Goal: Task Accomplishment & Management: Use online tool/utility

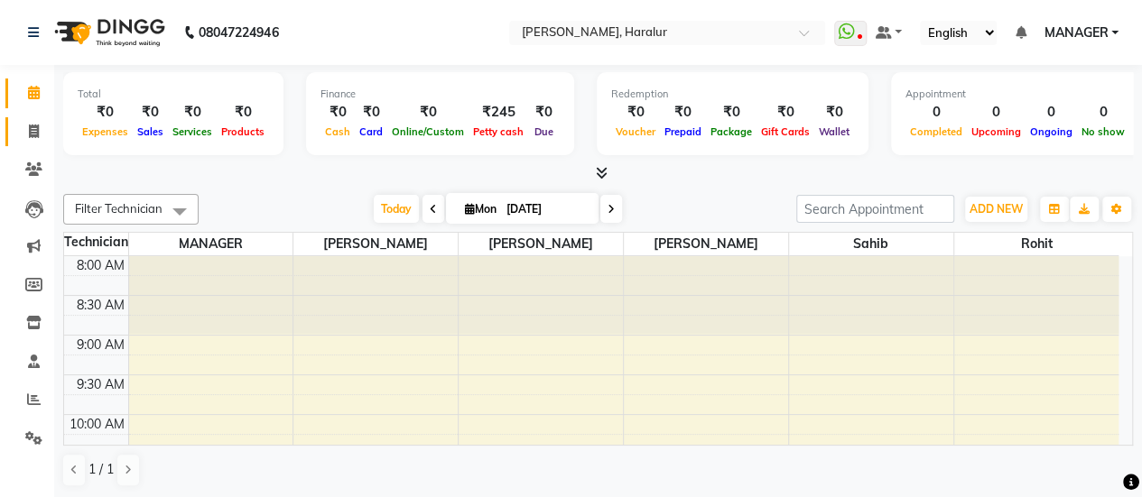
click at [31, 144] on link "Invoice" at bounding box center [26, 132] width 43 height 30
select select "8259"
select select "service"
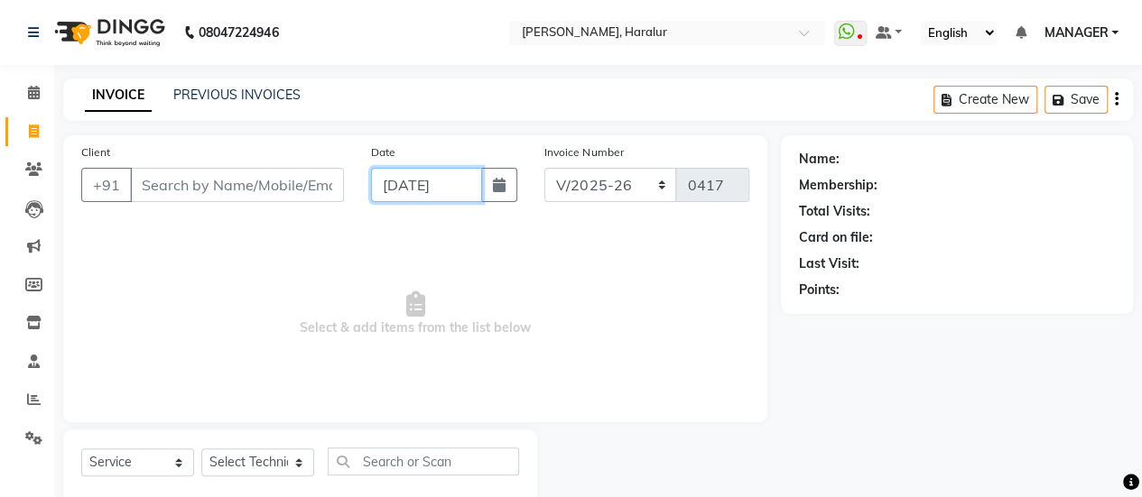
click at [436, 196] on input "[DATE]" at bounding box center [427, 185] width 112 height 34
select select "9"
select select "2025"
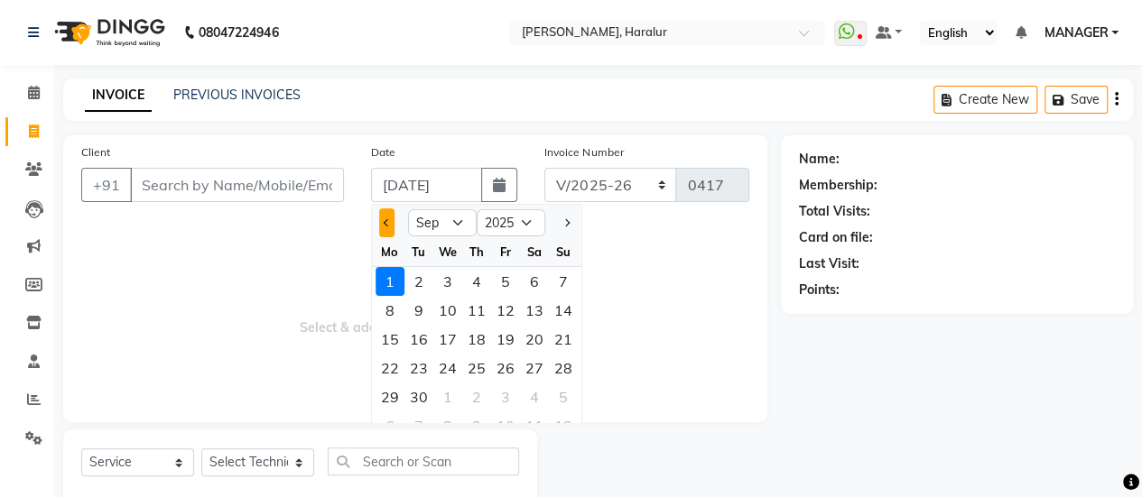
click at [385, 223] on span "Previous month" at bounding box center [387, 222] width 7 height 7
select select "8"
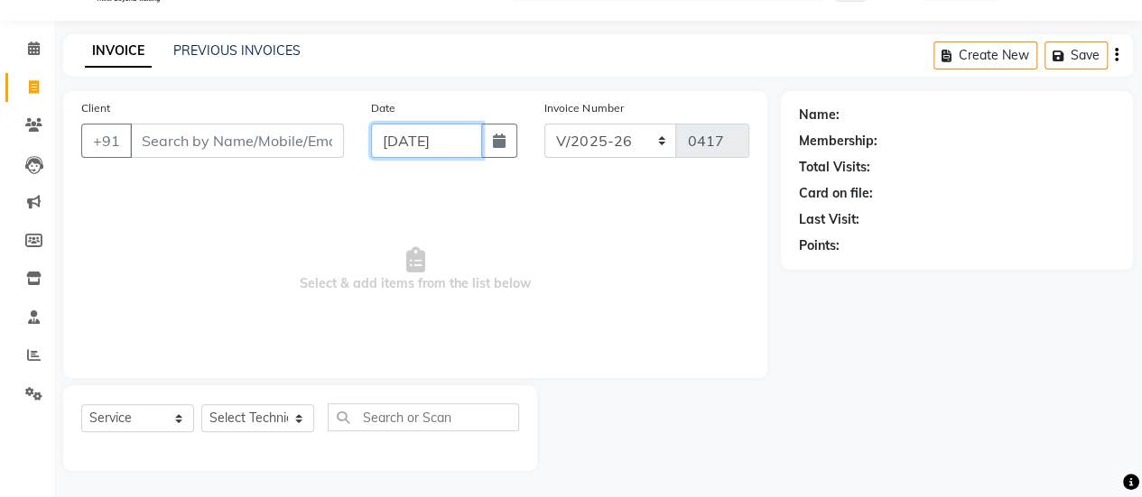
click at [466, 124] on input "[DATE]" at bounding box center [427, 141] width 112 height 34
select select "9"
select select "2025"
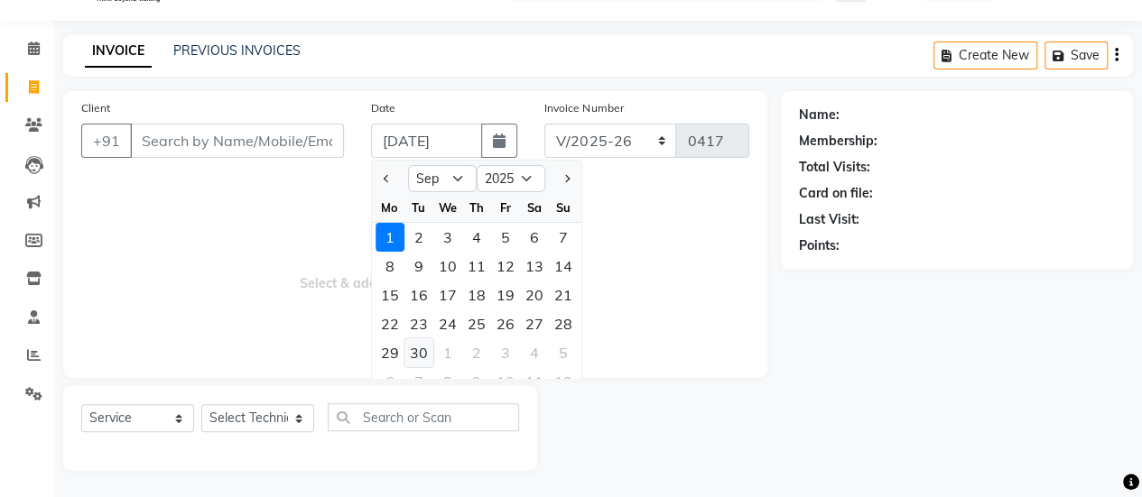
click at [412, 350] on div "30" at bounding box center [418, 352] width 29 height 29
type input "[DATE]"
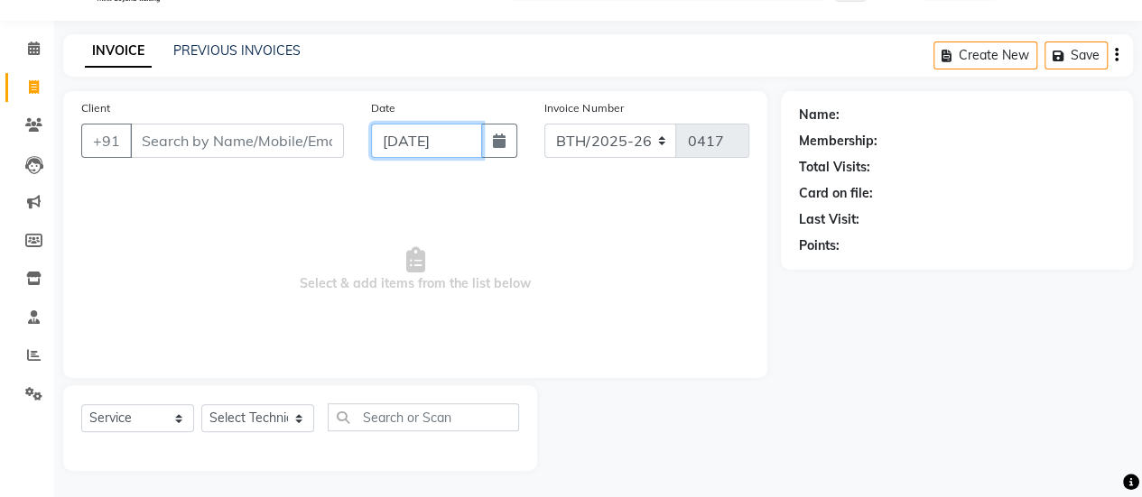
click at [459, 148] on input "[DATE]" at bounding box center [427, 141] width 112 height 34
select select "9"
select select "2025"
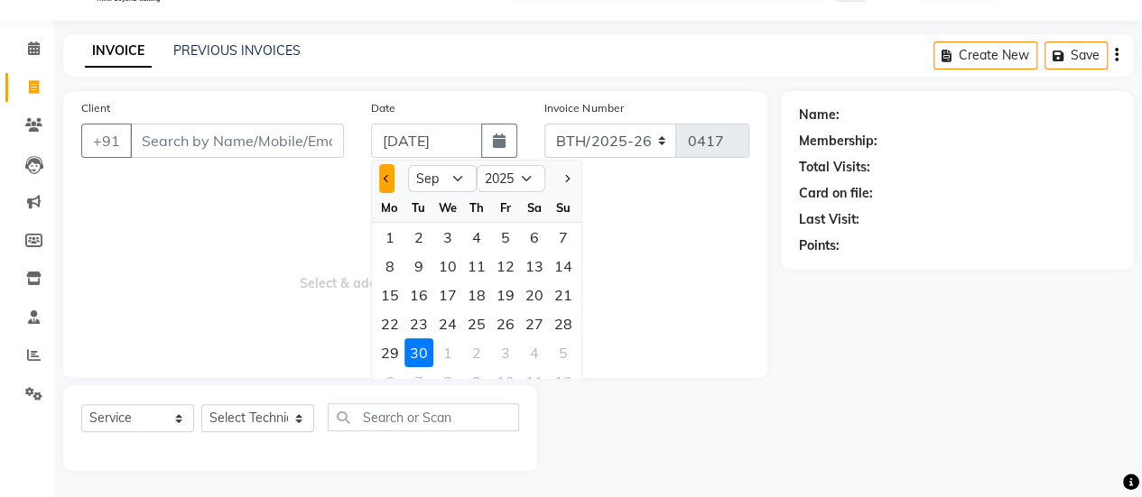
click at [387, 171] on button "Previous month" at bounding box center [386, 178] width 15 height 29
select select "8"
click at [558, 349] on div "31" at bounding box center [563, 352] width 29 height 29
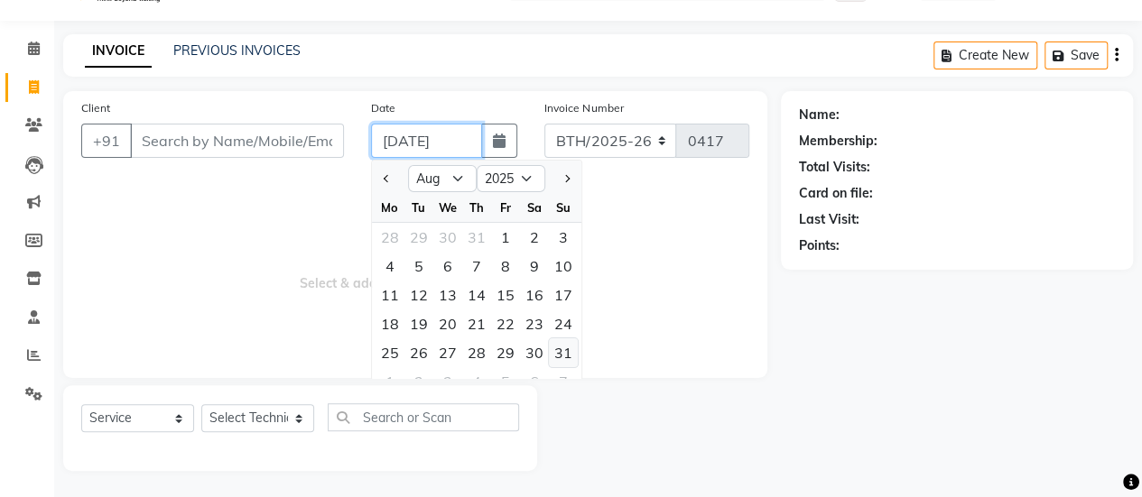
type input "[DATE]"
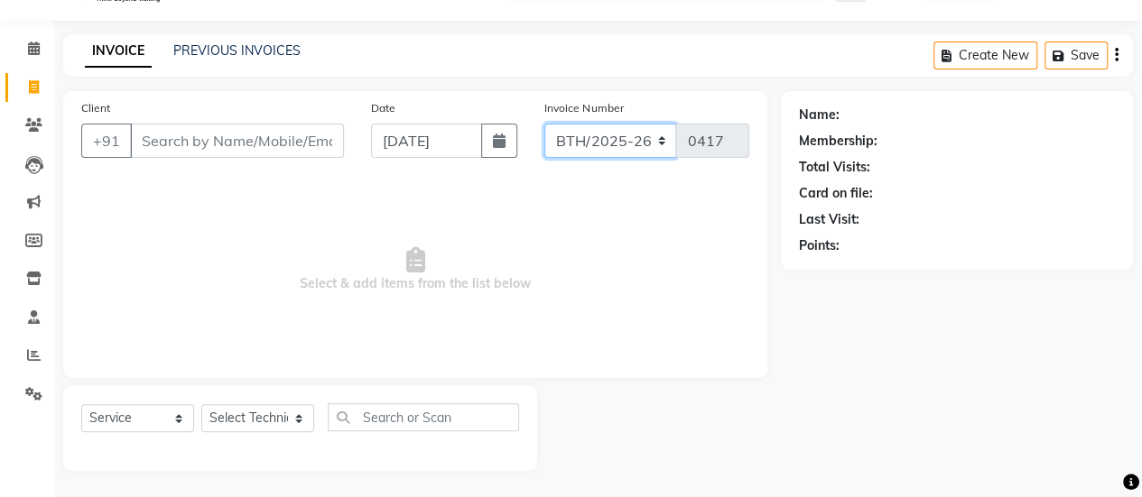
click at [625, 156] on select "BTH/2025-26 RED/2025-26 V/2025 V/2025-26" at bounding box center [610, 141] width 133 height 34
click at [235, 42] on div "PREVIOUS INVOICES" at bounding box center [236, 51] width 127 height 19
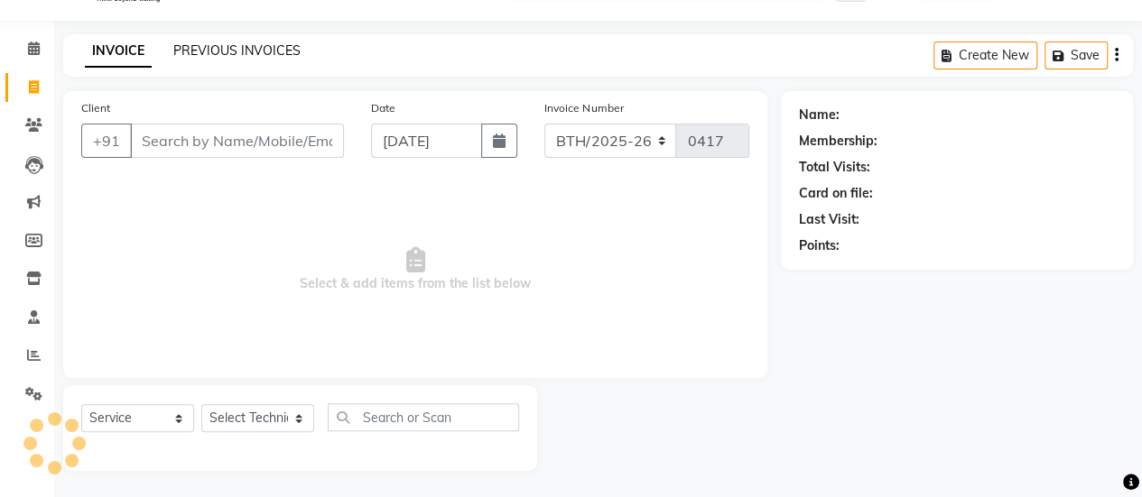
click at [243, 55] on link "PREVIOUS INVOICES" at bounding box center [236, 50] width 127 height 16
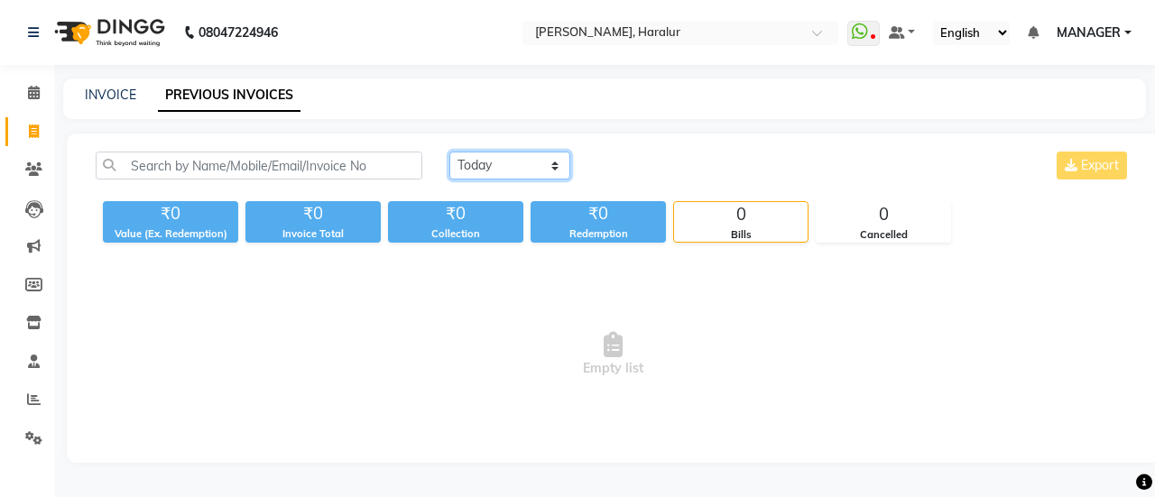
click at [492, 171] on select "[DATE] [DATE] Custom Range" at bounding box center [509, 166] width 121 height 28
select select "[DATE]"
click at [449, 152] on select "[DATE] [DATE] Custom Range" at bounding box center [509, 166] width 121 height 28
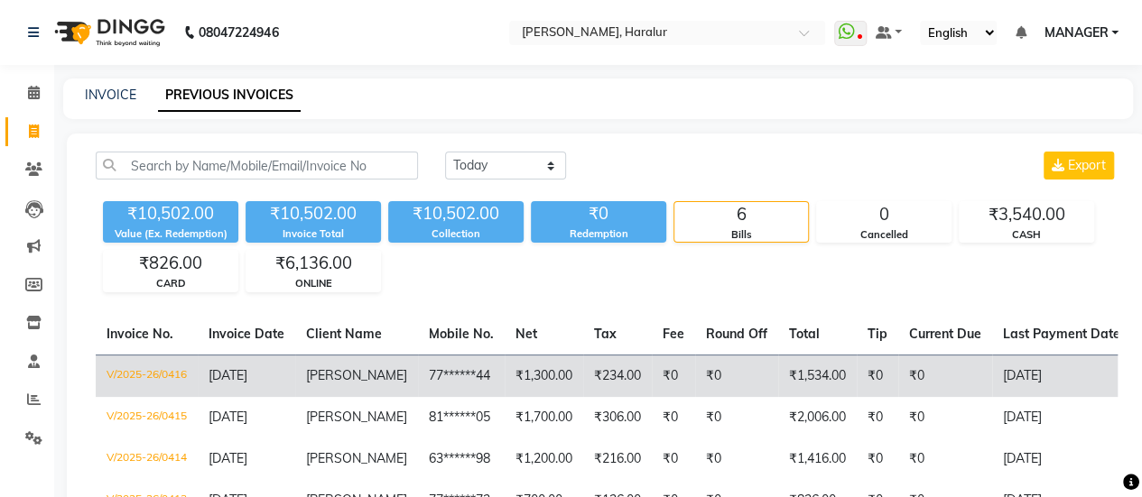
click at [782, 384] on td "₹1,534.00" at bounding box center [817, 376] width 79 height 42
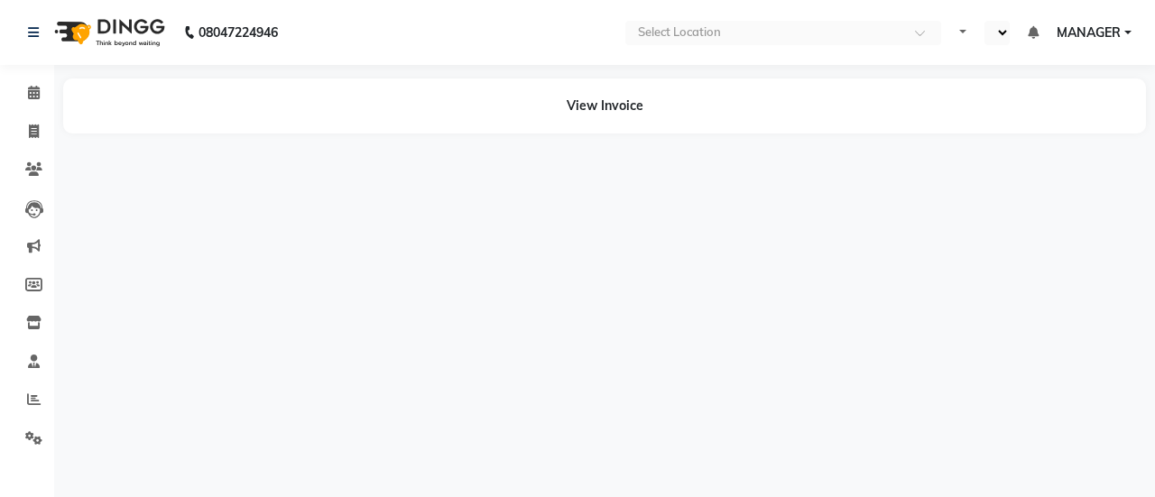
select select "en"
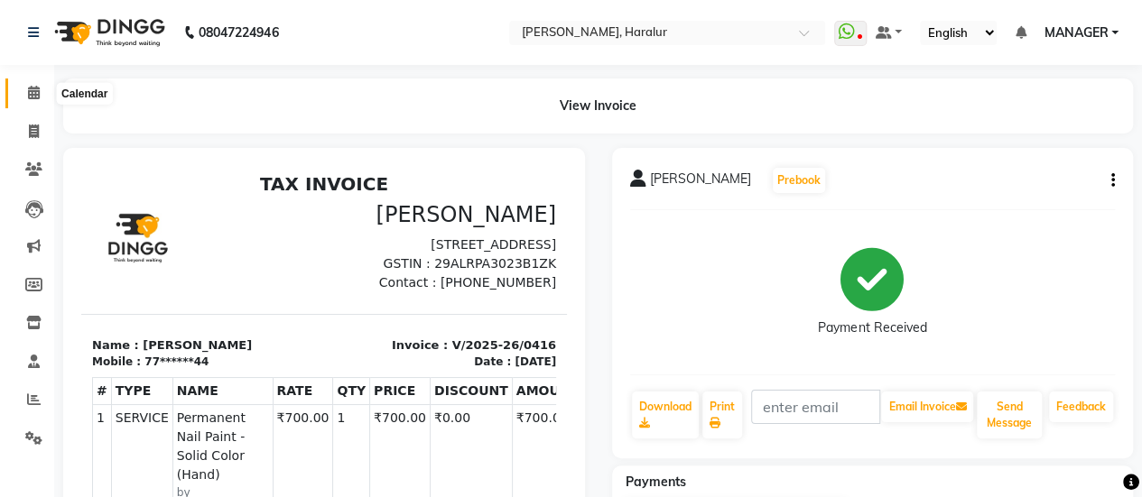
click at [42, 86] on span at bounding box center [34, 93] width 32 height 21
